Goal: Find specific page/section: Find specific page/section

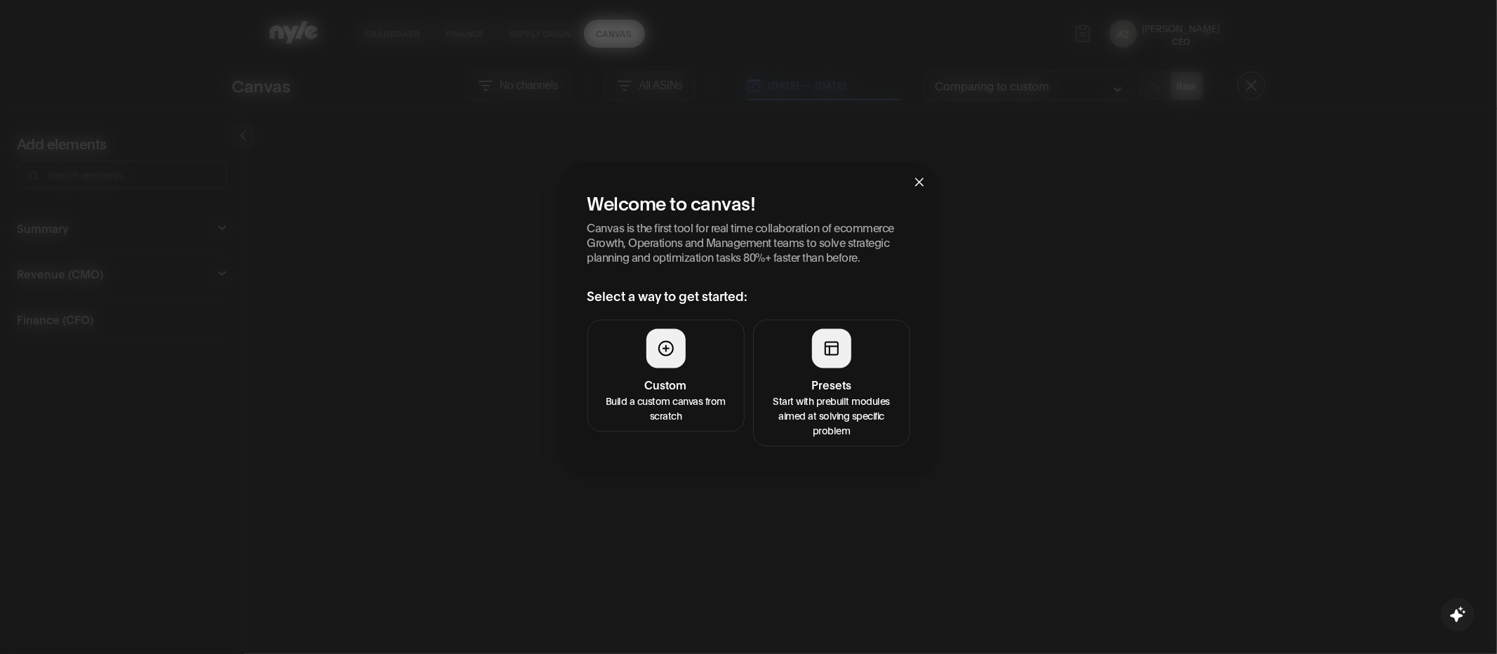
click at [879, 338] on button "Presets Start with prebuilt modules aimed at solving specific problem" at bounding box center [831, 383] width 157 height 127
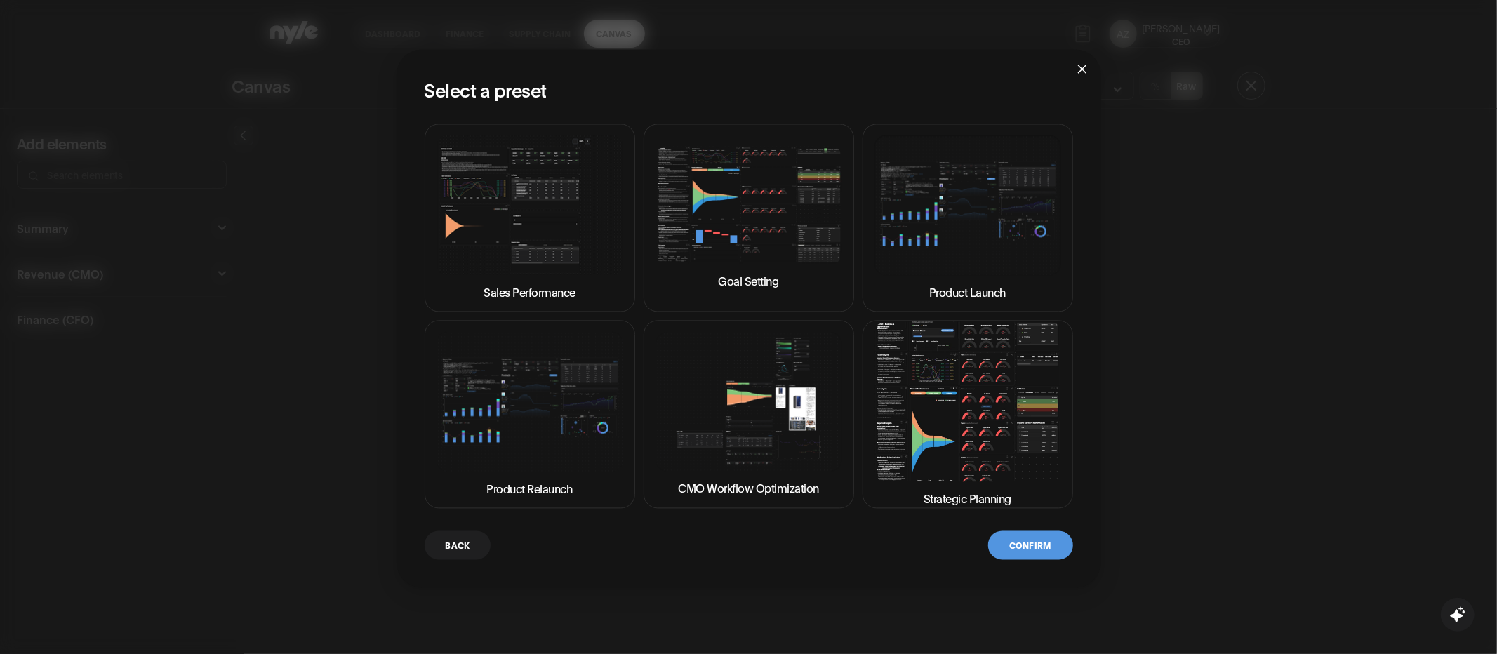
click at [985, 418] on img at bounding box center [968, 401] width 187 height 159
click at [1016, 541] on button "Confirm" at bounding box center [1030, 545] width 84 height 29
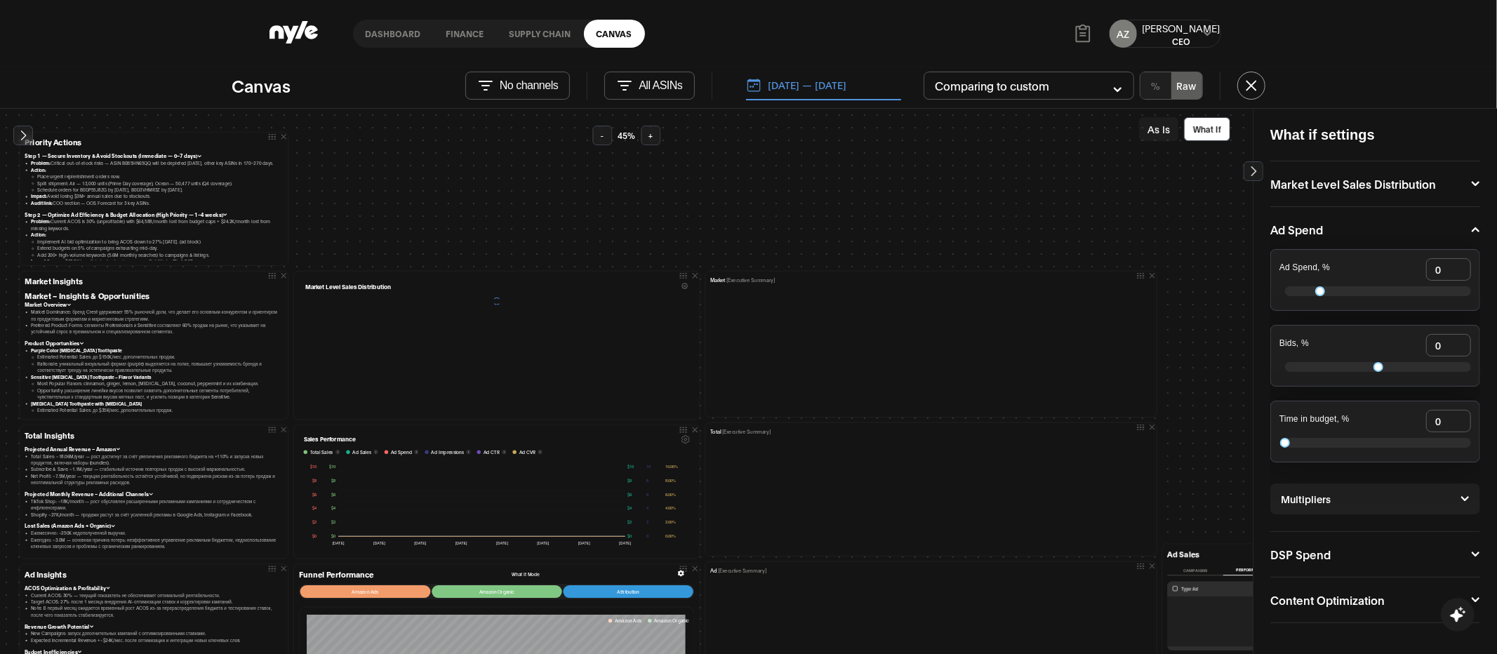
scroll to position [36, 0]
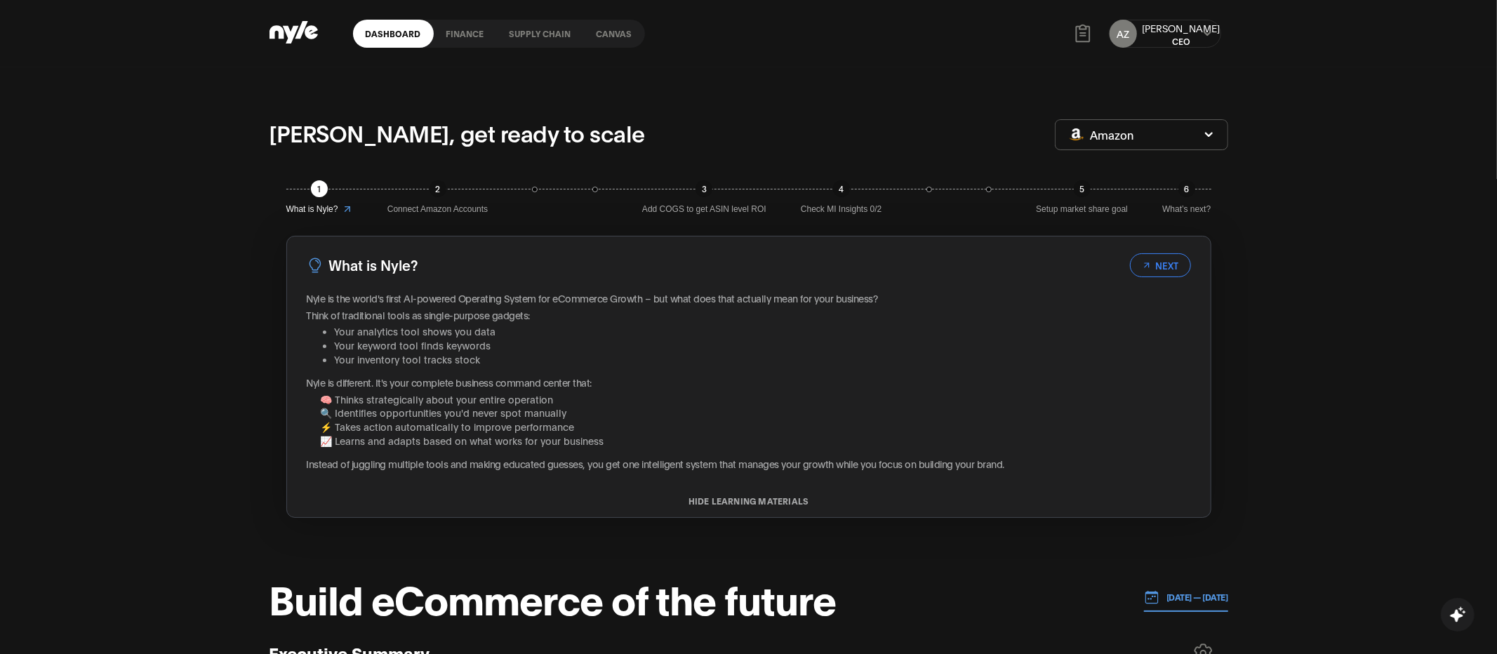
click at [607, 32] on link "Canvas" at bounding box center [614, 34] width 61 height 28
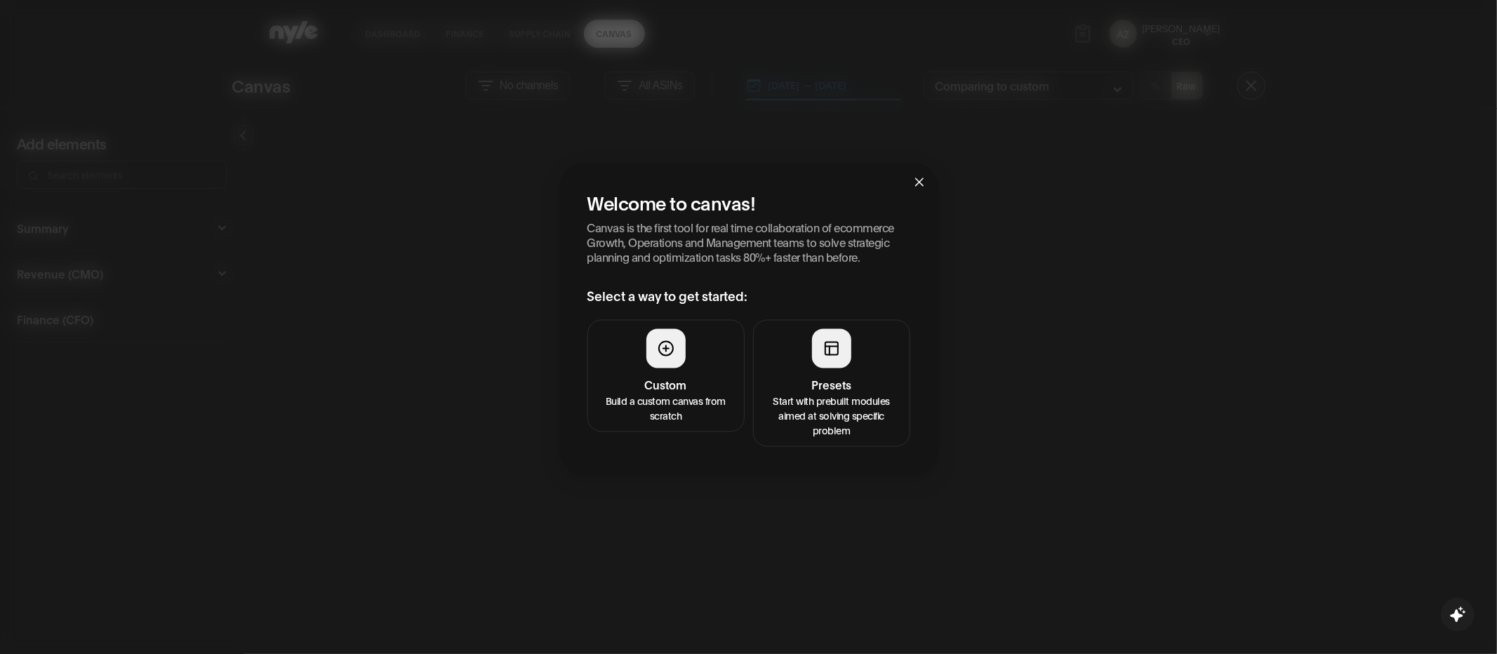
click at [830, 361] on div at bounding box center [831, 348] width 39 height 39
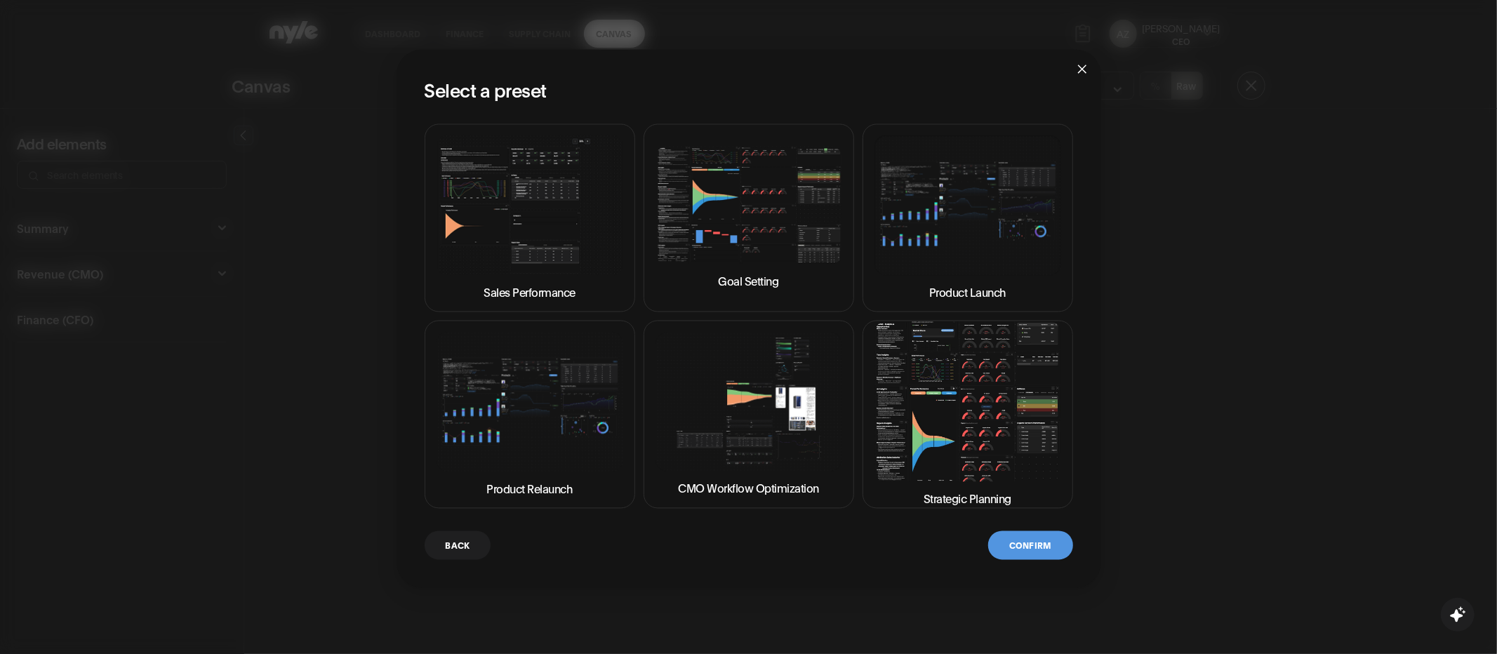
click at [914, 431] on img at bounding box center [968, 401] width 187 height 159
click at [1020, 544] on button "Confirm" at bounding box center [1030, 545] width 84 height 29
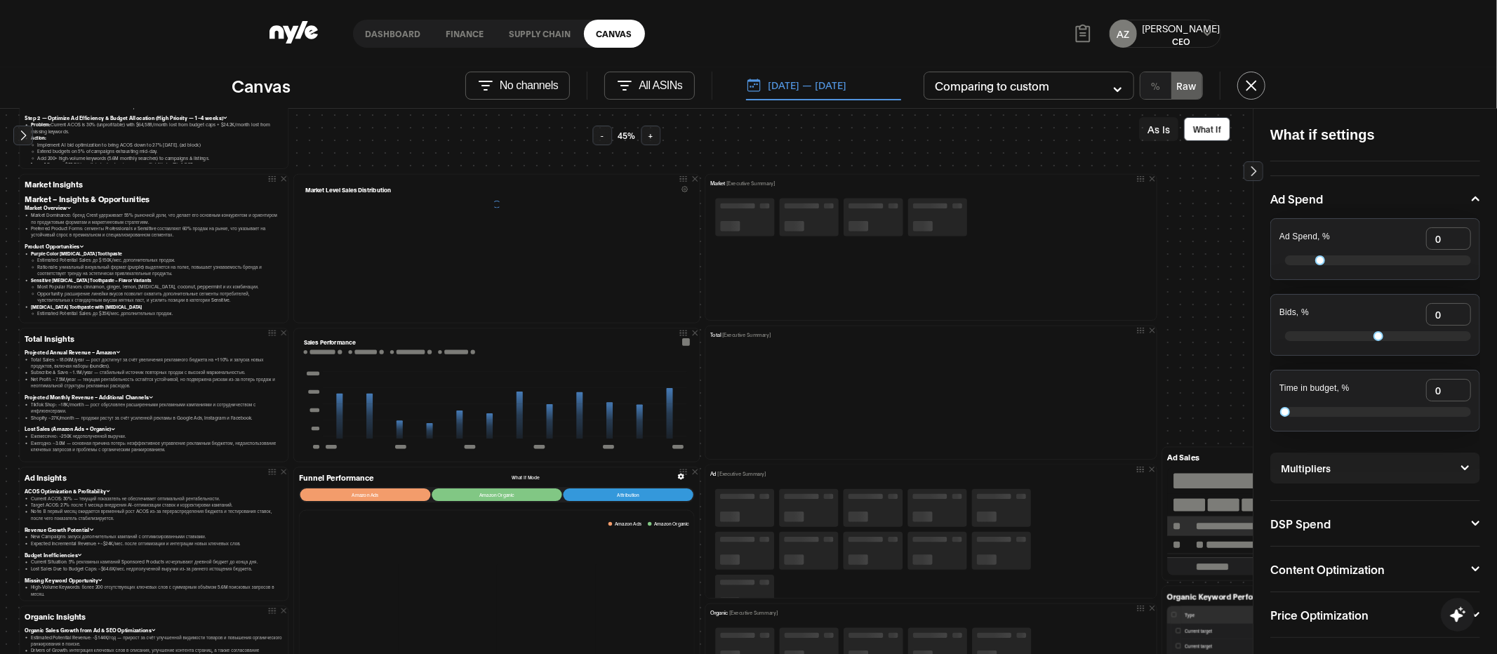
scroll to position [28, 0]
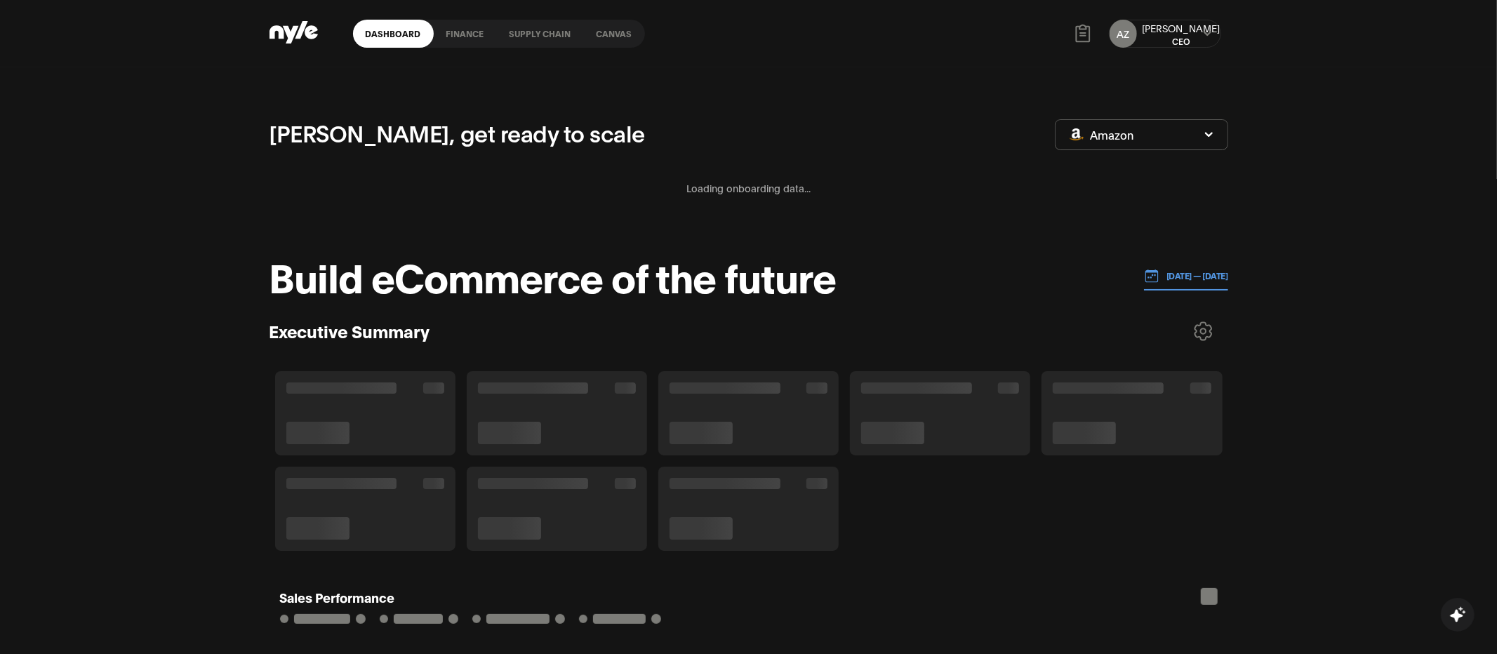
scroll to position [176, 1]
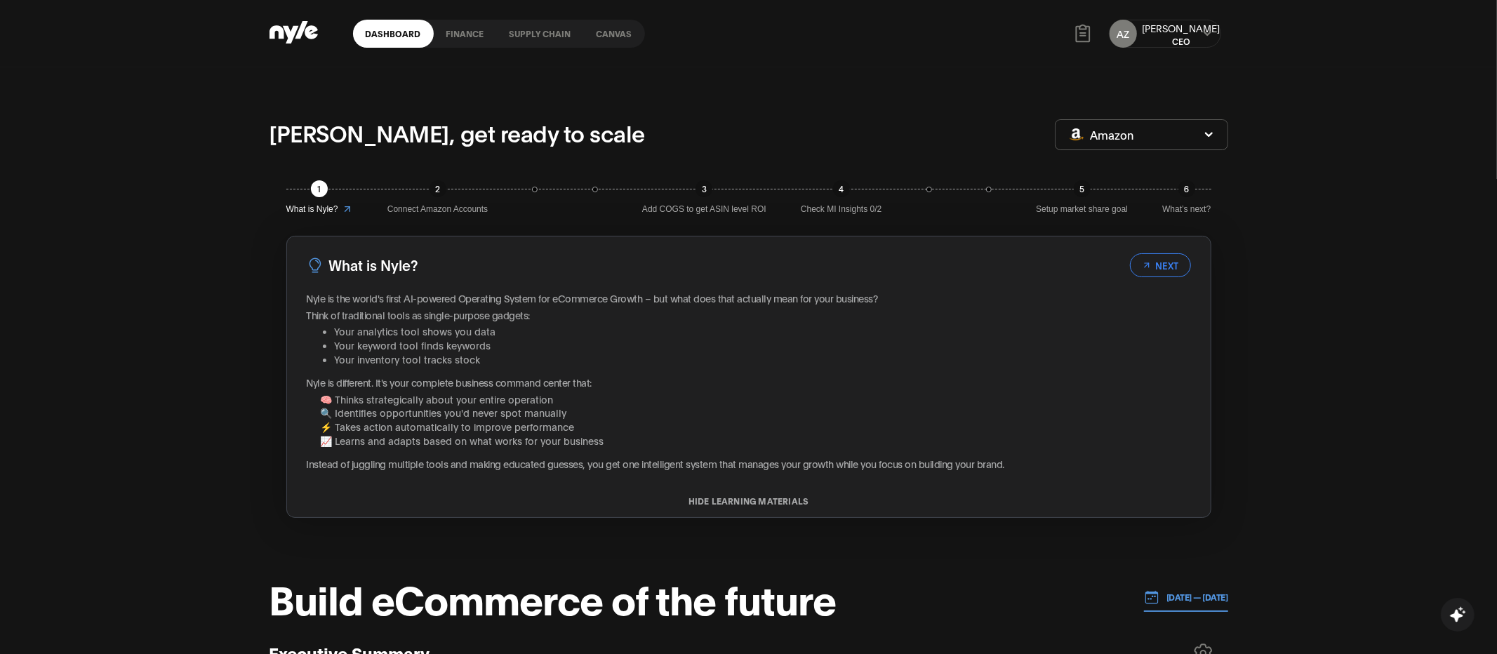
click at [613, 32] on link "Canvas" at bounding box center [614, 34] width 61 height 28
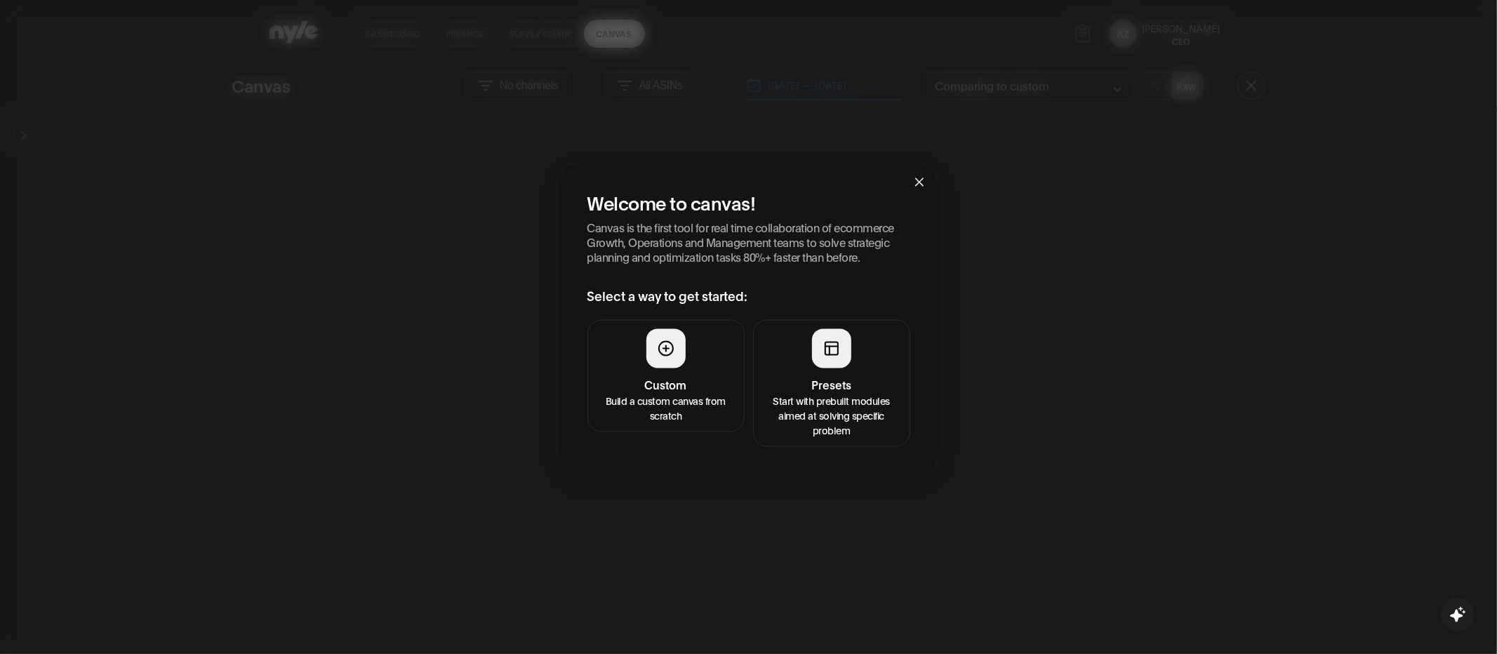
click at [870, 343] on button "Presets Start with prebuilt modules aimed at solving specific problem" at bounding box center [831, 383] width 157 height 127
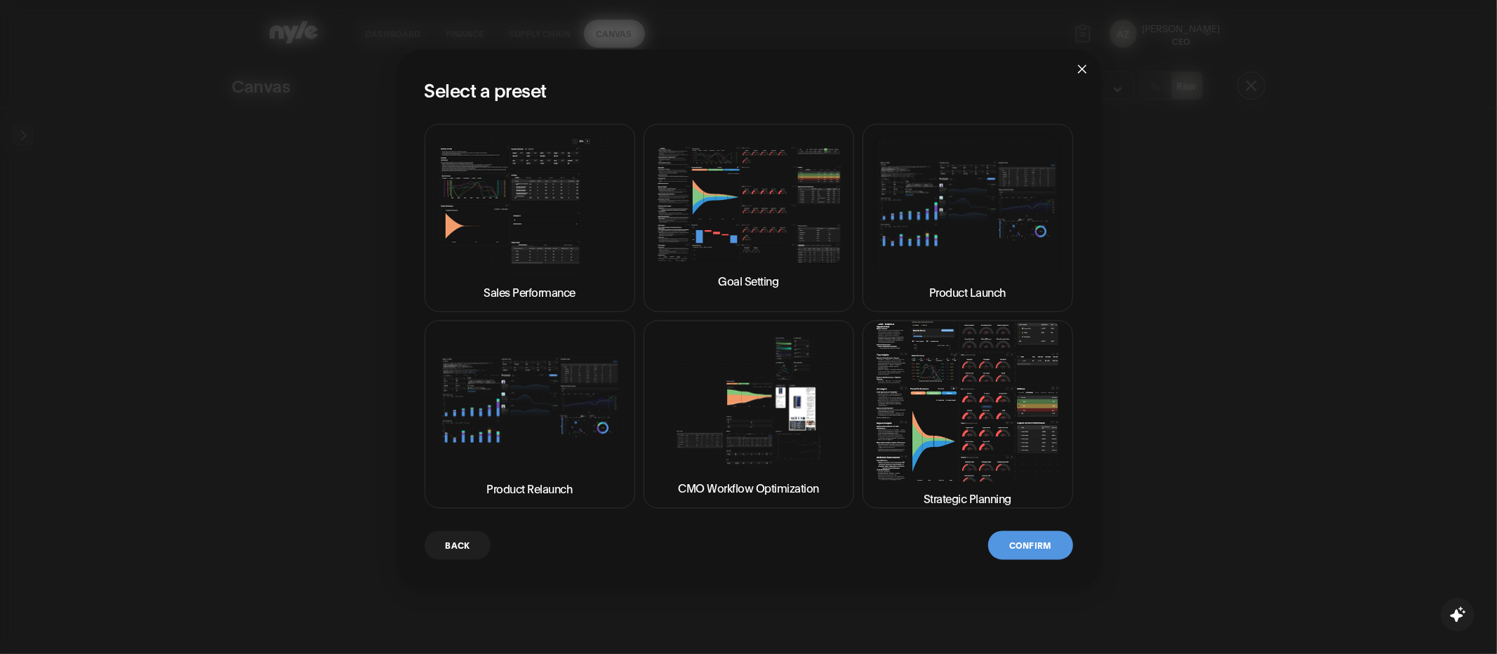
click at [994, 442] on img at bounding box center [968, 401] width 187 height 159
click at [1040, 552] on button "Confirm" at bounding box center [1030, 545] width 84 height 29
